Goal: Transaction & Acquisition: Purchase product/service

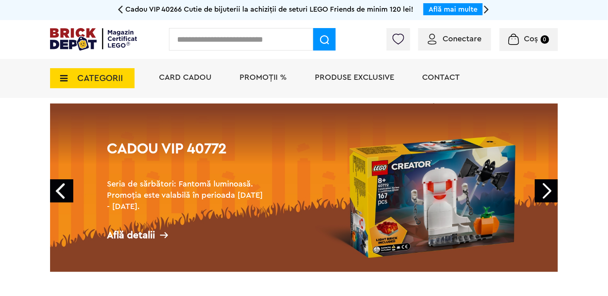
click at [260, 80] on span "PROMOȚII %" at bounding box center [263, 77] width 47 height 8
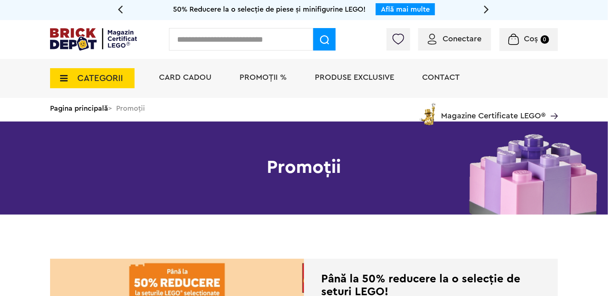
click at [260, 40] on input "text" at bounding box center [241, 39] width 144 height 22
type input "**********"
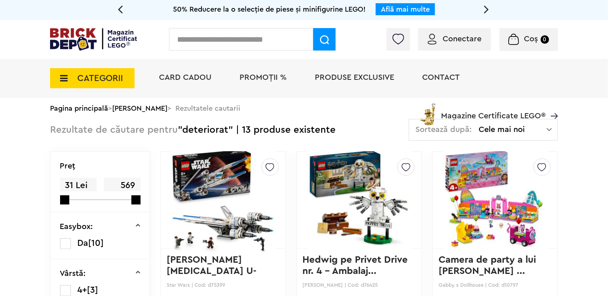
click at [232, 175] on img at bounding box center [223, 200] width 104 height 112
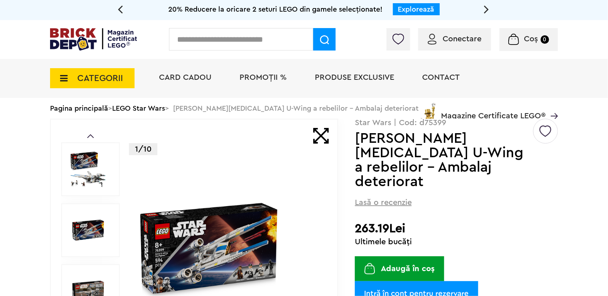
click at [102, 81] on span "CATEGORII" at bounding box center [100, 78] width 46 height 9
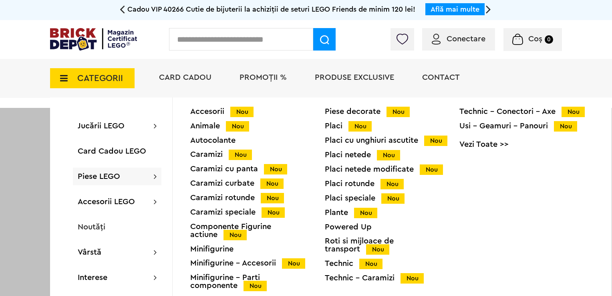
click at [351, 245] on div "Roti si mijloace de transport Nou" at bounding box center [392, 245] width 135 height 16
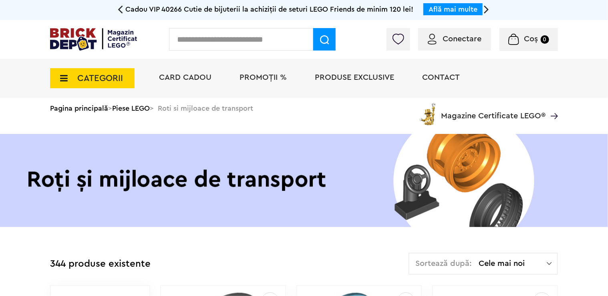
click at [73, 73] on span "CATEGORII" at bounding box center [92, 78] width 85 height 20
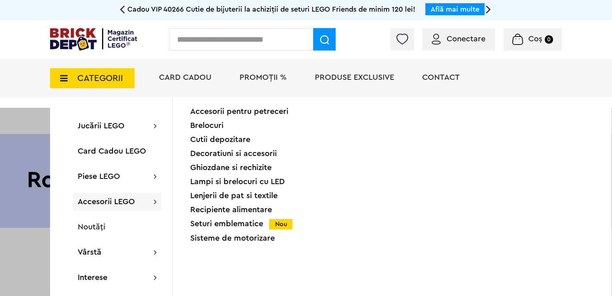
click at [231, 225] on div "Seturi emblematice Nou" at bounding box center [257, 224] width 135 height 8
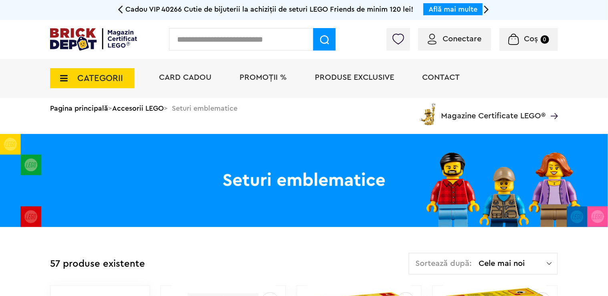
click at [79, 49] on img at bounding box center [93, 39] width 87 height 22
